Goal: Transaction & Acquisition: Purchase product/service

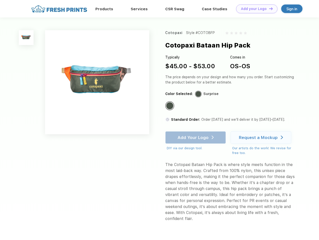
click at [255, 9] on link "Add your Logo Design Tool" at bounding box center [256, 9] width 41 height 9
click at [0, 0] on div "Design Tool" at bounding box center [0, 0] width 0 height 0
click at [269, 9] on link "Add your Logo Design Tool" at bounding box center [256, 9] width 41 height 9
click at [26, 38] on img at bounding box center [26, 37] width 15 height 15
click at [170, 106] on div "Standard Color" at bounding box center [169, 105] width 7 height 7
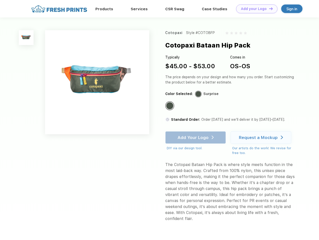
click at [196, 138] on div "Add Your Logo DIY via our design tool. Ah shoot! This product isn't up in our d…" at bounding box center [195, 141] width 61 height 20
click at [262, 138] on div "Request a Mockup" at bounding box center [258, 137] width 39 height 5
